Goal: Task Accomplishment & Management: Complete application form

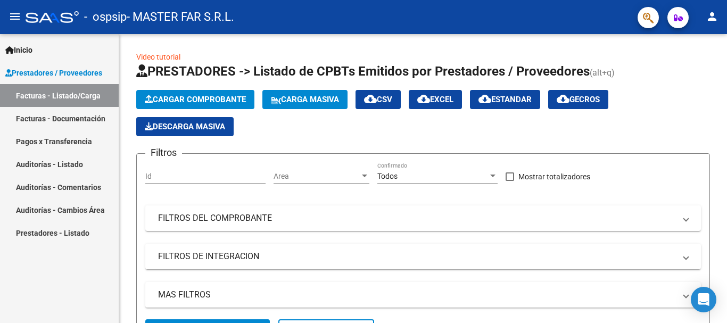
click at [87, 119] on link "Facturas - Documentación" at bounding box center [59, 118] width 119 height 23
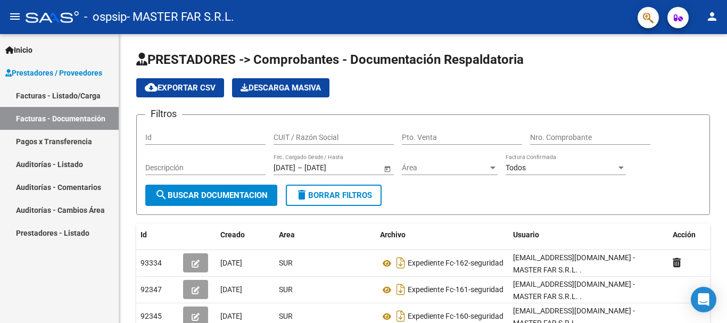
click at [87, 96] on link "Facturas - Listado/Carga" at bounding box center [59, 95] width 119 height 23
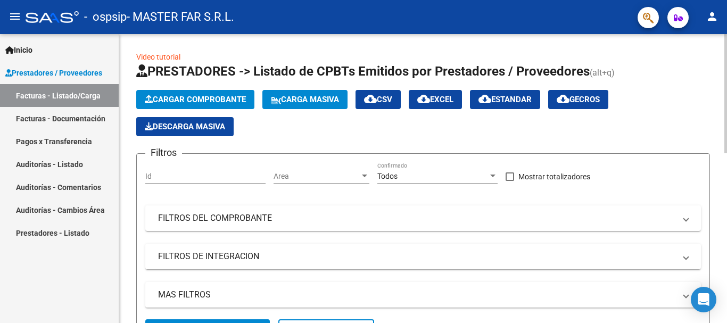
click at [209, 95] on span "Cargar Comprobante" at bounding box center [195, 100] width 101 height 10
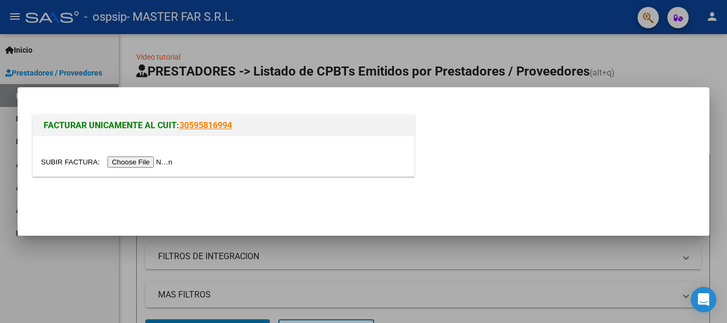
click at [168, 164] on input "file" at bounding box center [108, 161] width 135 height 11
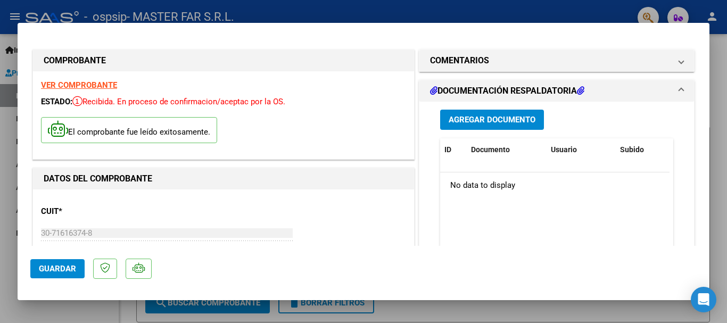
click at [486, 113] on button "Agregar Documento" at bounding box center [492, 120] width 104 height 20
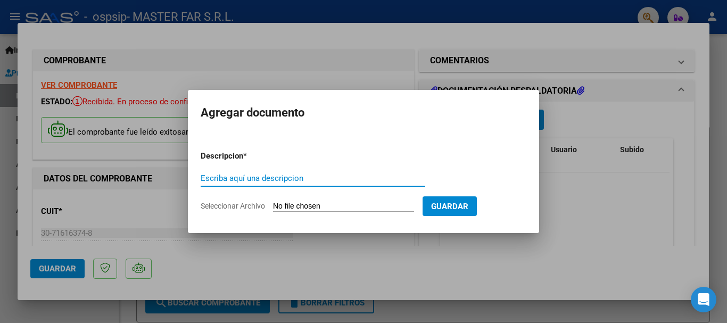
click at [312, 174] on input "Escriba aquí una descripcion" at bounding box center [313, 178] width 224 height 10
paste input "EXPEDIENTE FC-162-SEGURIDAD"
click at [273, 177] on input "EXPEDIENTE FC-162-SEGURIDAD" at bounding box center [313, 178] width 224 height 10
type input "EXPEDIENTE FC-163-SEGURIDAD"
click at [287, 202] on input "Seleccionar Archivo" at bounding box center [343, 207] width 141 height 10
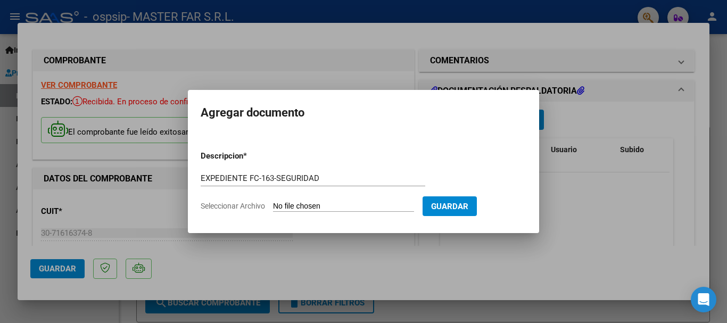
type input "C:\fakepath\EXPEDIENTE FC-163-SEGURIDAD.pdf"
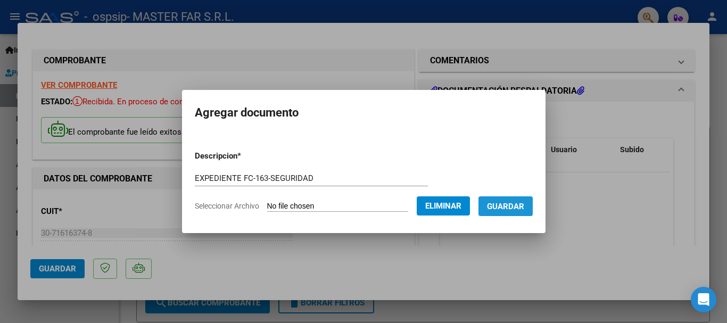
click at [512, 212] on button "Guardar" at bounding box center [505, 206] width 54 height 20
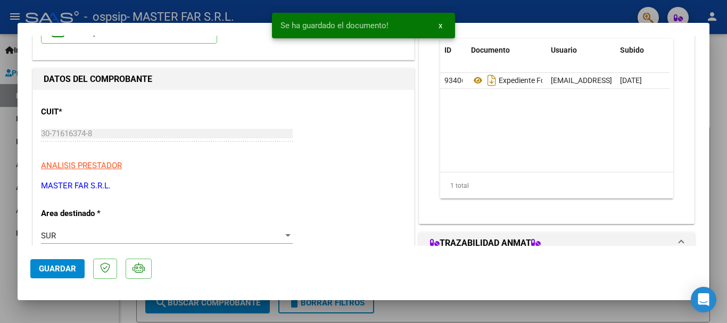
scroll to position [266, 0]
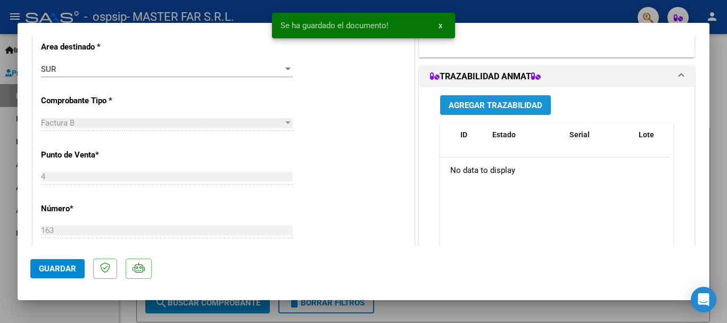
click at [493, 103] on span "Agregar Trazabilidad" at bounding box center [495, 106] width 94 height 10
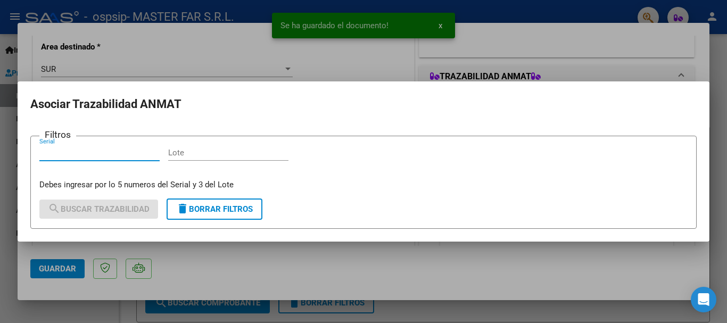
click at [118, 153] on input "Serial" at bounding box center [99, 153] width 120 height 10
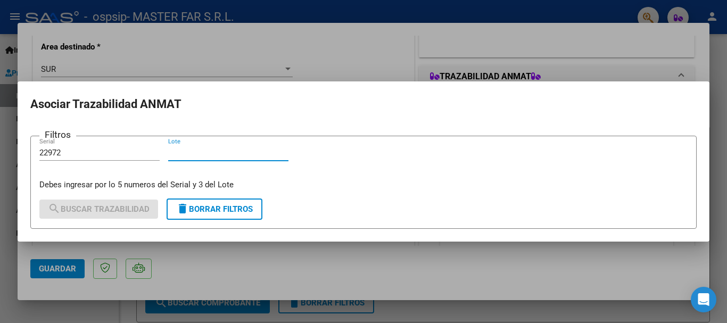
click at [118, 153] on input "22972" at bounding box center [99, 153] width 120 height 10
type input "75464"
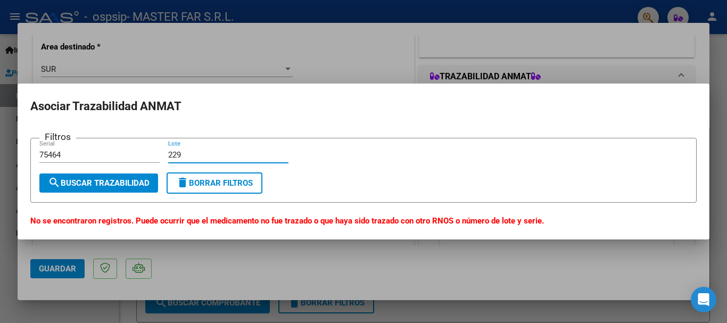
type input "229"
click at [76, 148] on div "75464 Serial" at bounding box center [99, 155] width 120 height 16
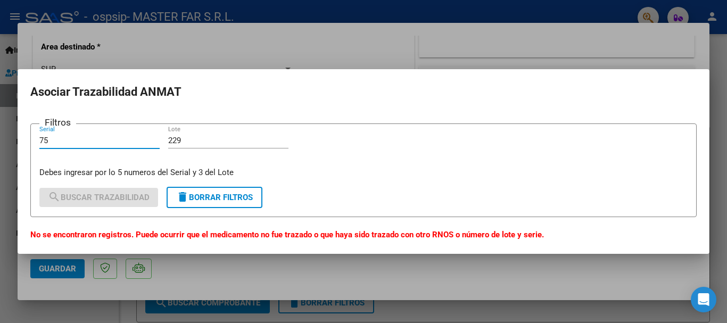
type input "7"
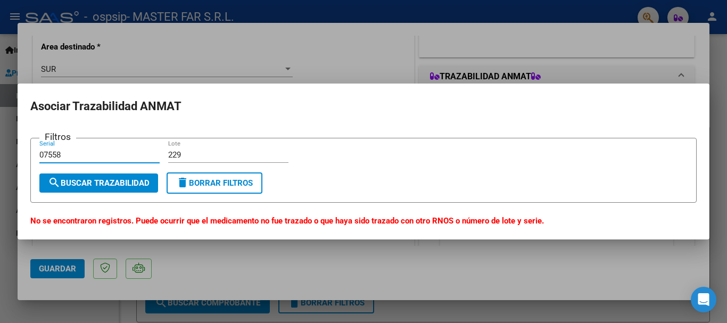
type input "07558"
click at [601, 60] on div at bounding box center [363, 161] width 727 height 323
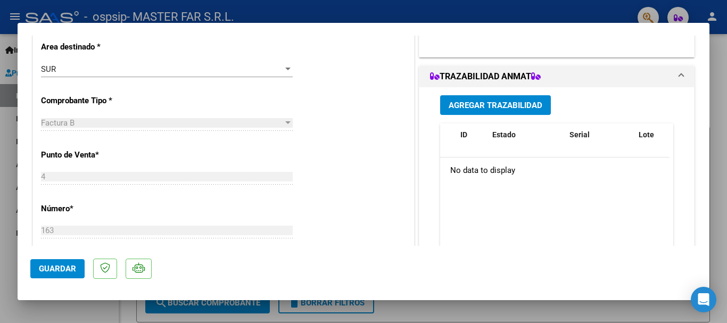
click at [61, 267] on span "Guardar" at bounding box center [57, 269] width 37 height 10
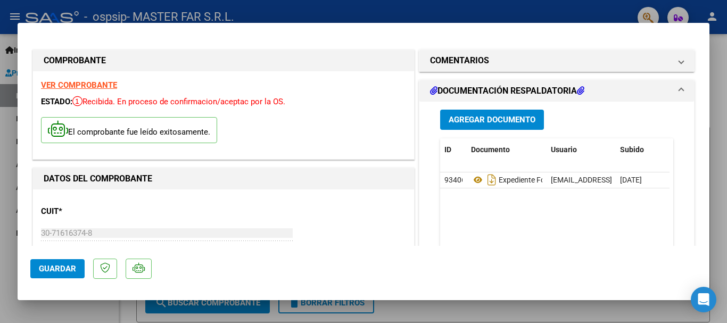
click at [715, 88] on div at bounding box center [363, 161] width 727 height 323
type input "$ 0,00"
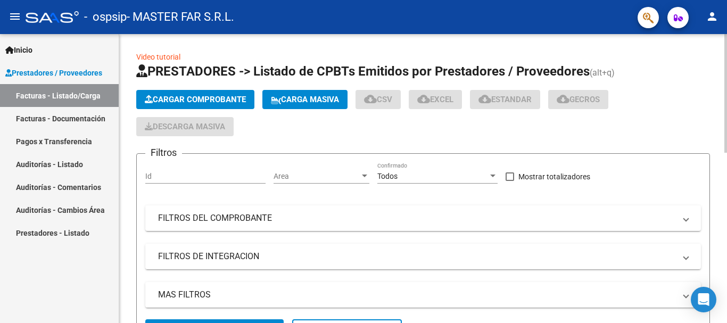
click at [181, 91] on button "Cargar Comprobante" at bounding box center [195, 99] width 118 height 19
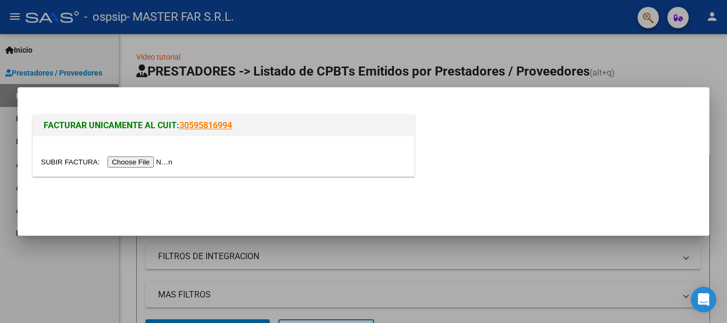
click at [143, 161] on input "file" at bounding box center [108, 161] width 135 height 11
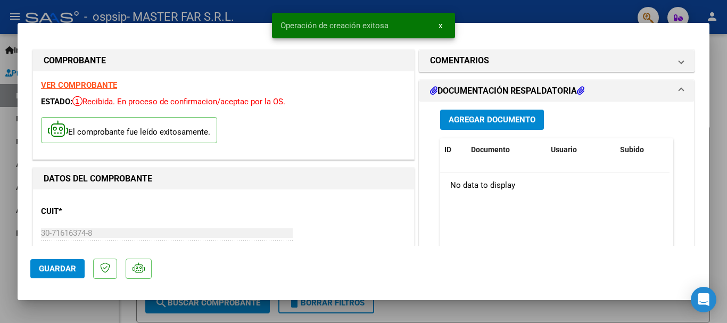
click at [470, 116] on span "Agregar Documento" at bounding box center [491, 120] width 87 height 10
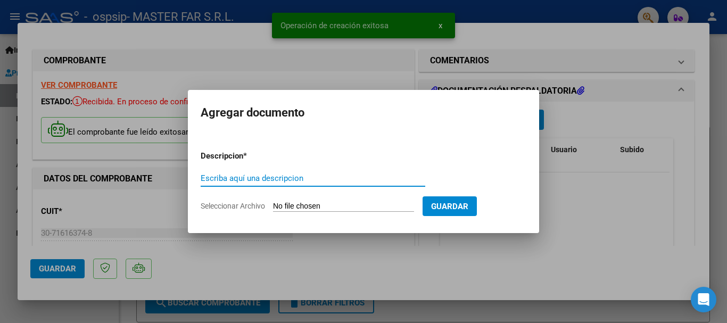
click at [305, 176] on input "Escriba aquí una descripcion" at bounding box center [313, 178] width 224 height 10
paste input "EXPEDIENTE FC-162-SEGURIDAD"
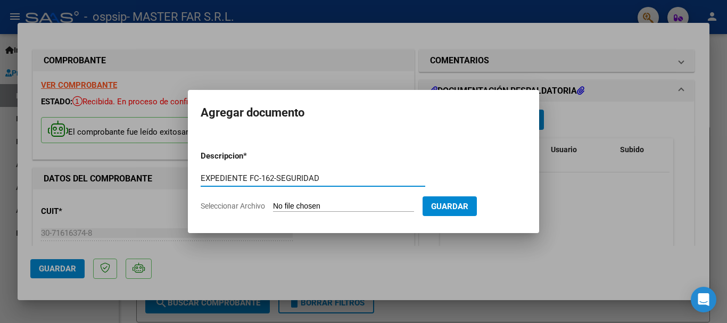
click at [271, 179] on input "EXPEDIENTE FC-162-SEGURIDAD" at bounding box center [313, 178] width 224 height 10
click at [273, 179] on input "EXPEDIENTE FC-162-SEGURIDAD" at bounding box center [313, 178] width 224 height 10
type input "EXPEDIENTE FC-164-SEGURIDAD"
click at [344, 205] on input "Seleccionar Archivo" at bounding box center [343, 207] width 141 height 10
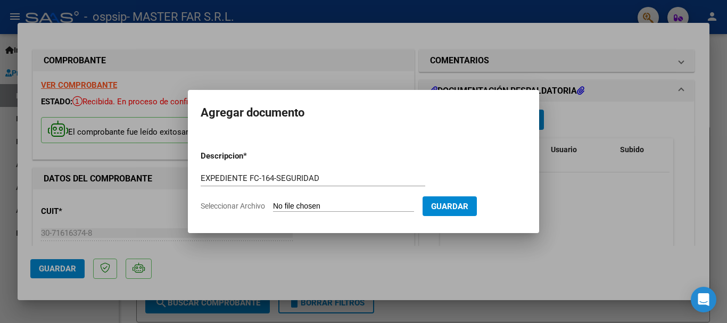
type input "C:\fakepath\EXPEDIENTE FC-164-SEGURIDAD.pdf"
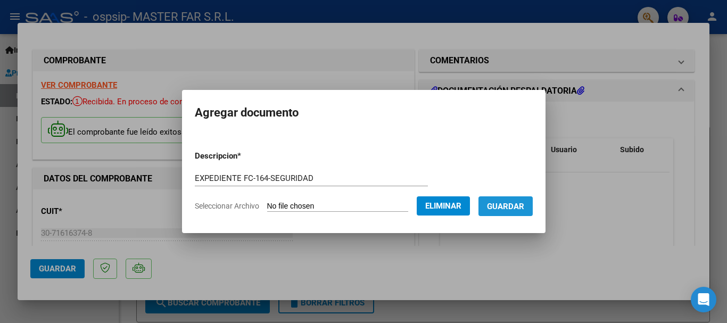
click at [494, 211] on button "Guardar" at bounding box center [505, 206] width 54 height 20
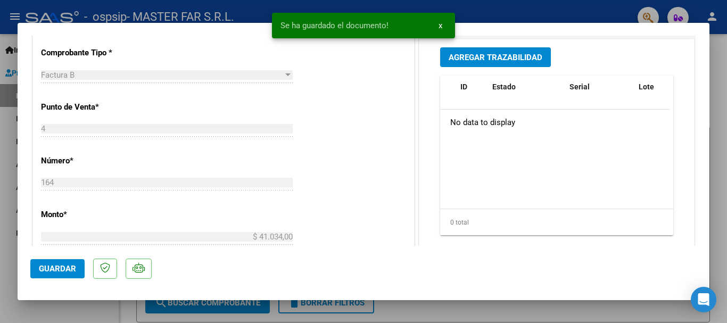
scroll to position [319, 0]
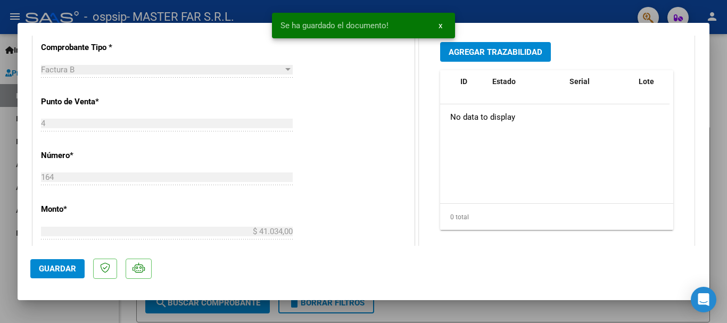
click at [464, 48] on div "Se [PERSON_NAME] el documento! x" at bounding box center [363, 25] width 209 height 51
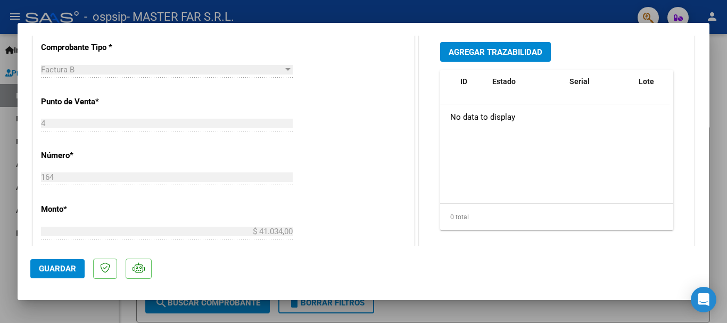
click at [455, 57] on button "Agregar Trazabilidad" at bounding box center [495, 52] width 111 height 20
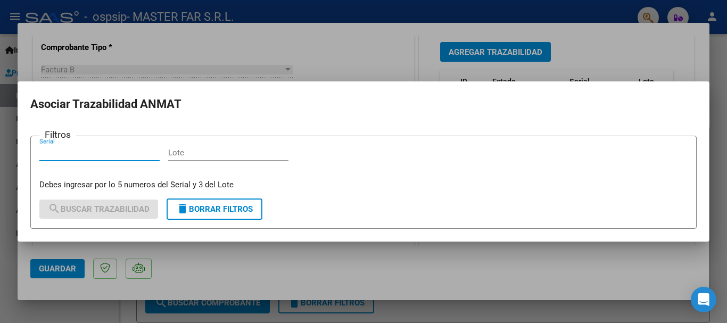
click at [121, 151] on input "Serial" at bounding box center [99, 153] width 120 height 10
type input "59770"
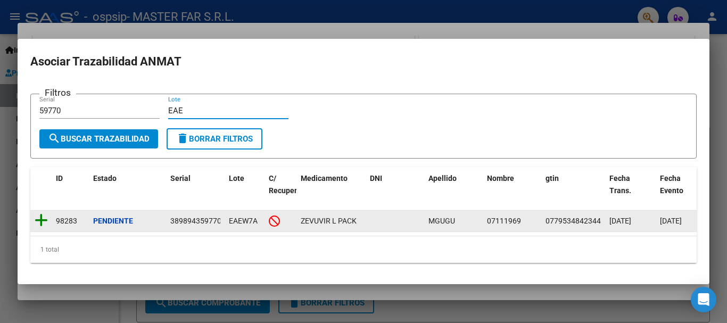
type input "EAE"
click at [37, 221] on icon at bounding box center [41, 220] width 13 height 15
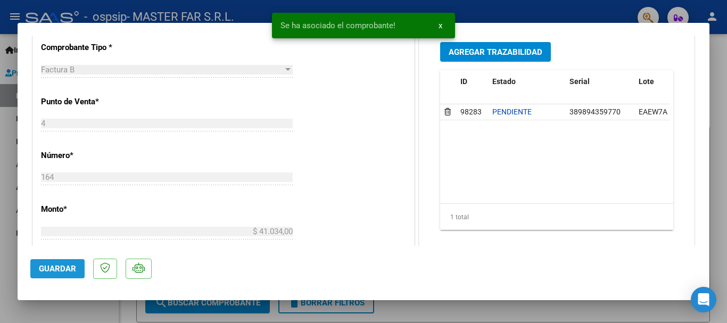
click at [59, 274] on button "Guardar" at bounding box center [57, 268] width 54 height 19
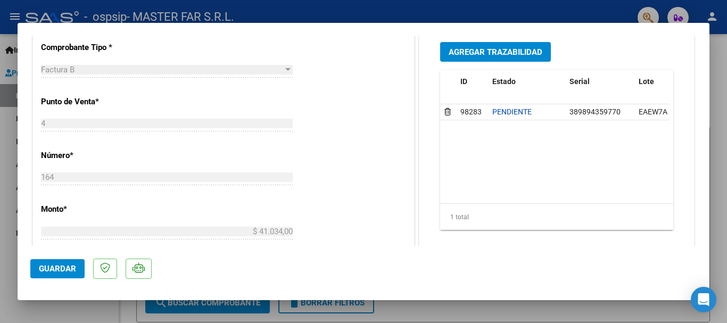
click at [713, 91] on div at bounding box center [363, 161] width 727 height 323
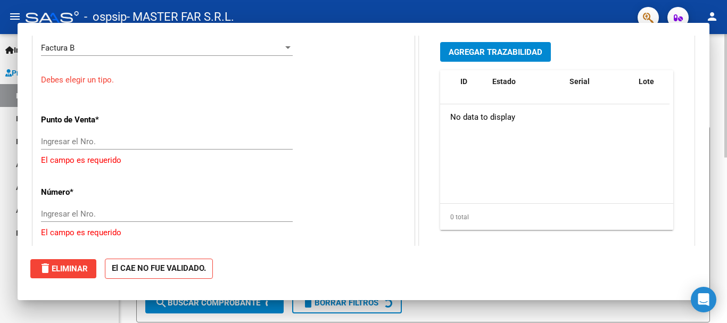
scroll to position [0, 0]
